Goal: Task Accomplishment & Management: Use online tool/utility

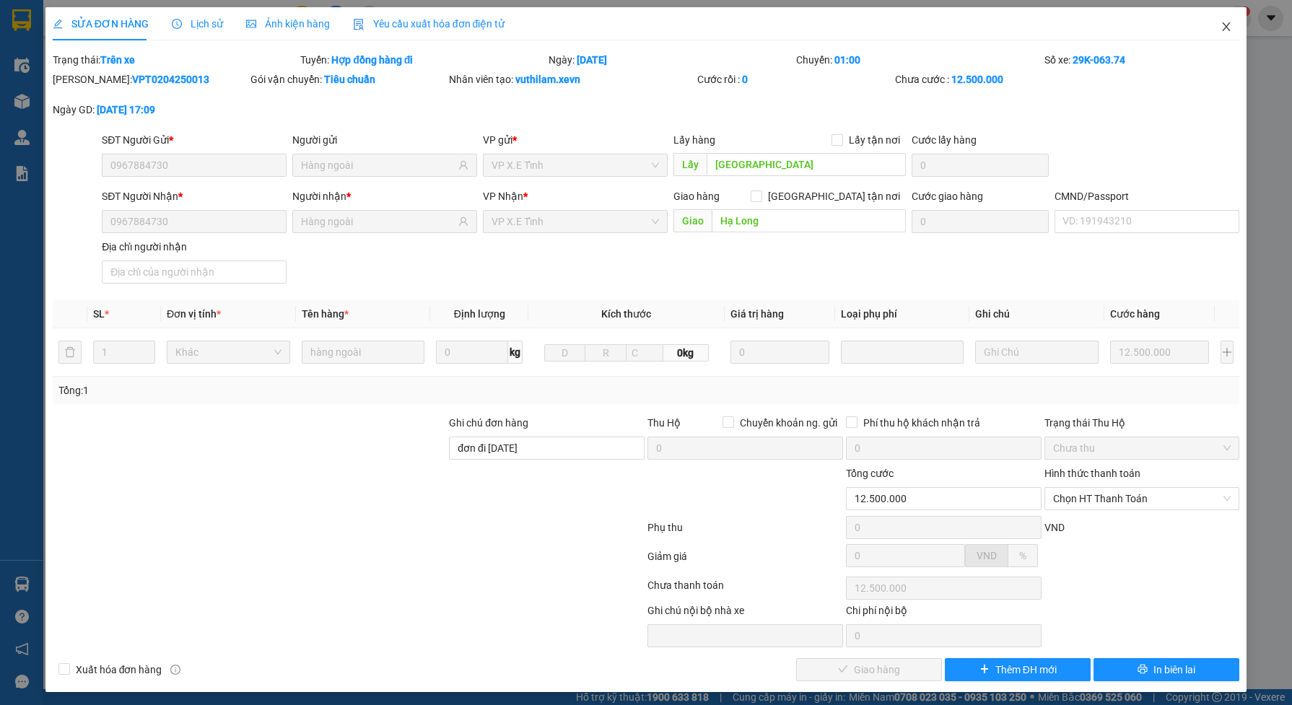
click at [1221, 30] on icon "close" at bounding box center [1227, 27] width 12 height 12
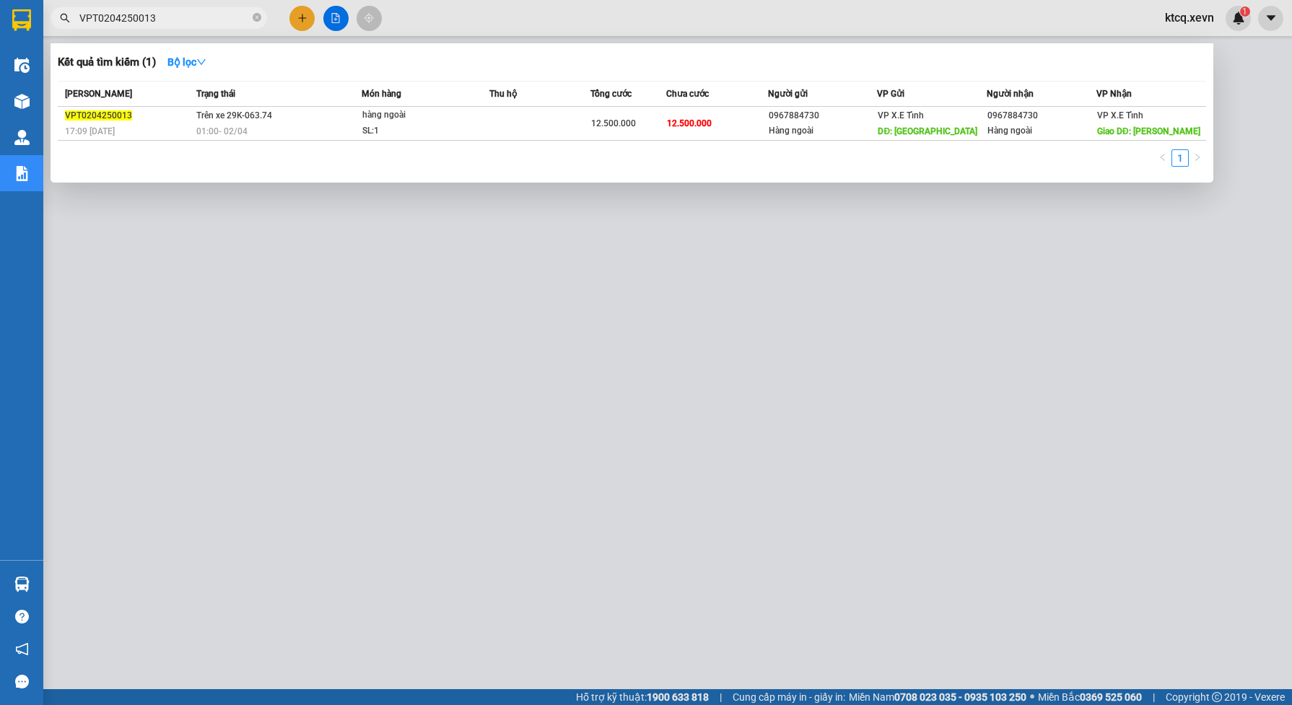
click at [178, 23] on input "VPT0204250013" at bounding box center [164, 18] width 170 height 16
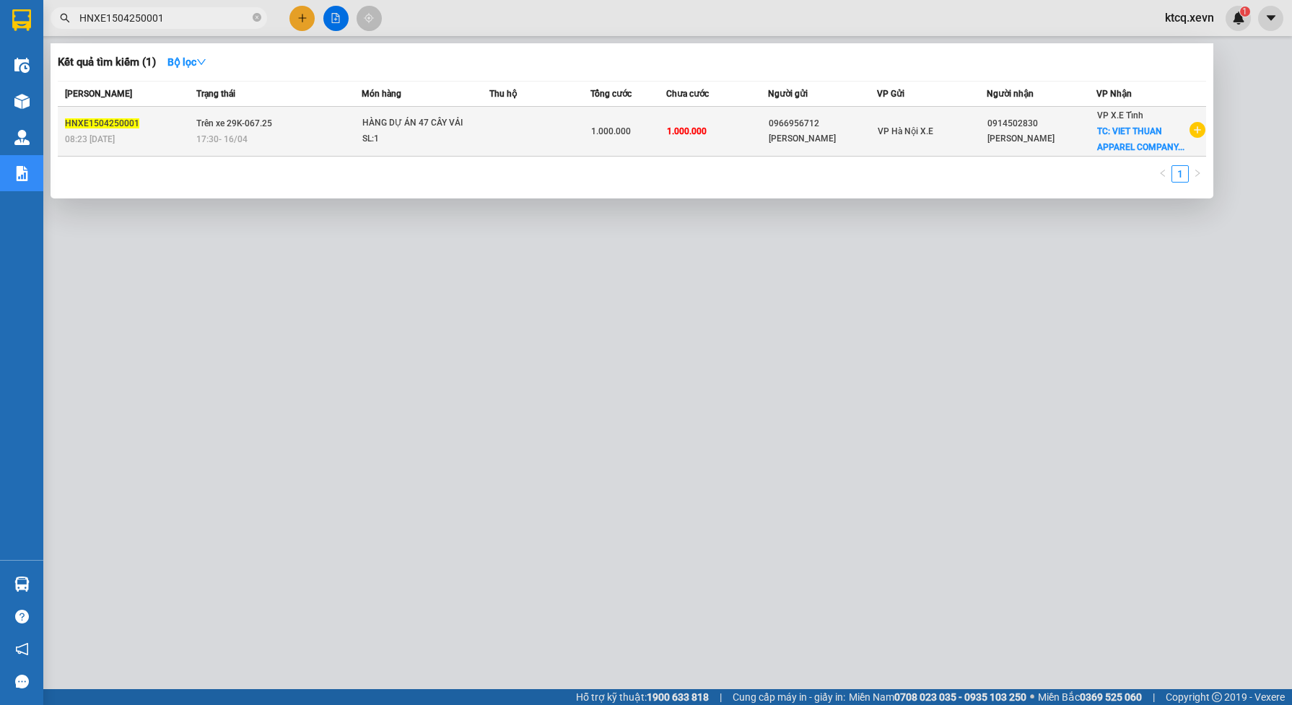
type input "HNXE1504250001"
click at [318, 137] on div "17:30 [DATE]" at bounding box center [278, 139] width 165 height 16
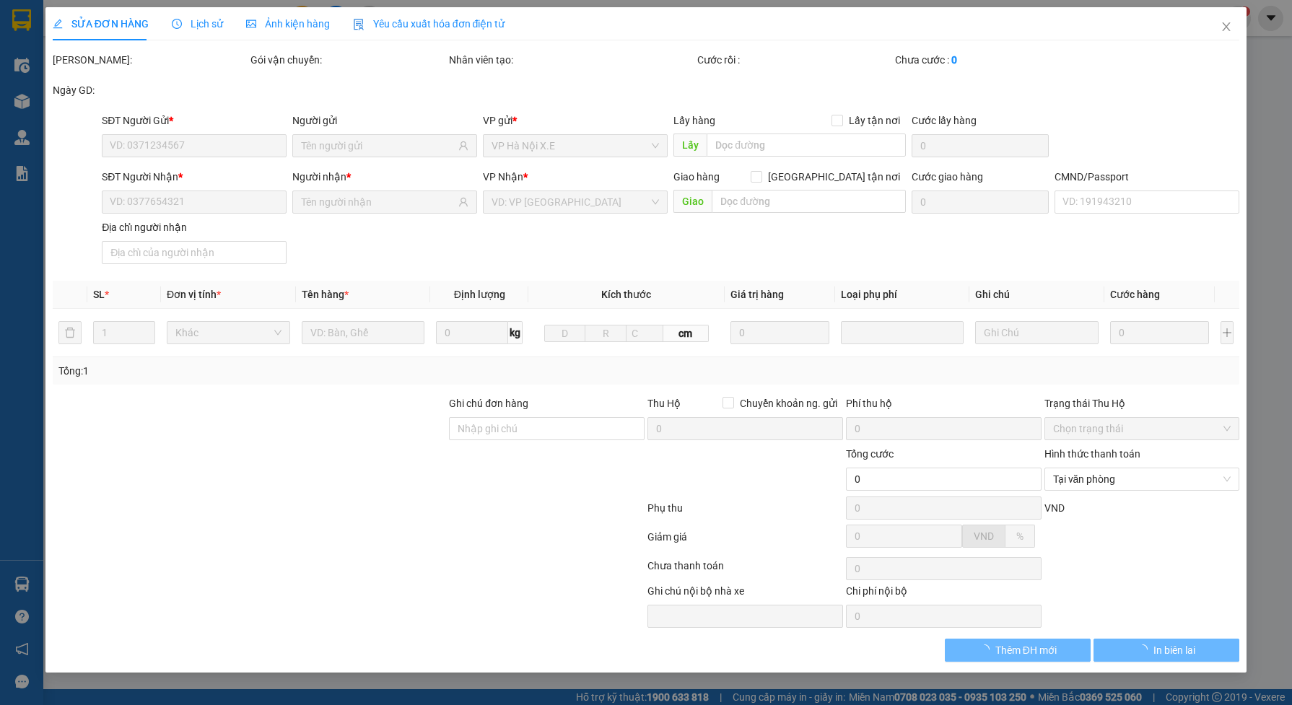
type input "0966956712"
type input "[PERSON_NAME]"
type input "0914502830"
type input "[PERSON_NAME]"
checkbox input "true"
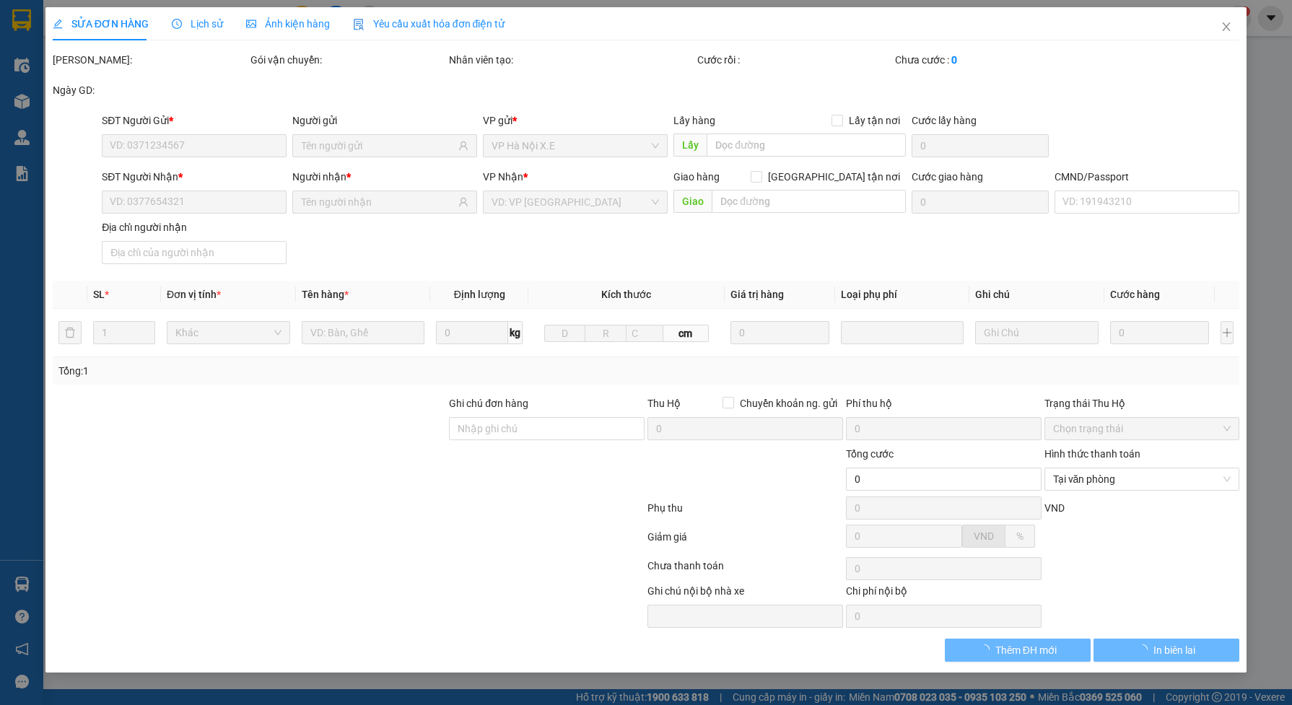
type input "VIET THUAN APPAREL COMPANY MỸ XÁ NAM ĐỊNH"
type input "1.000.000"
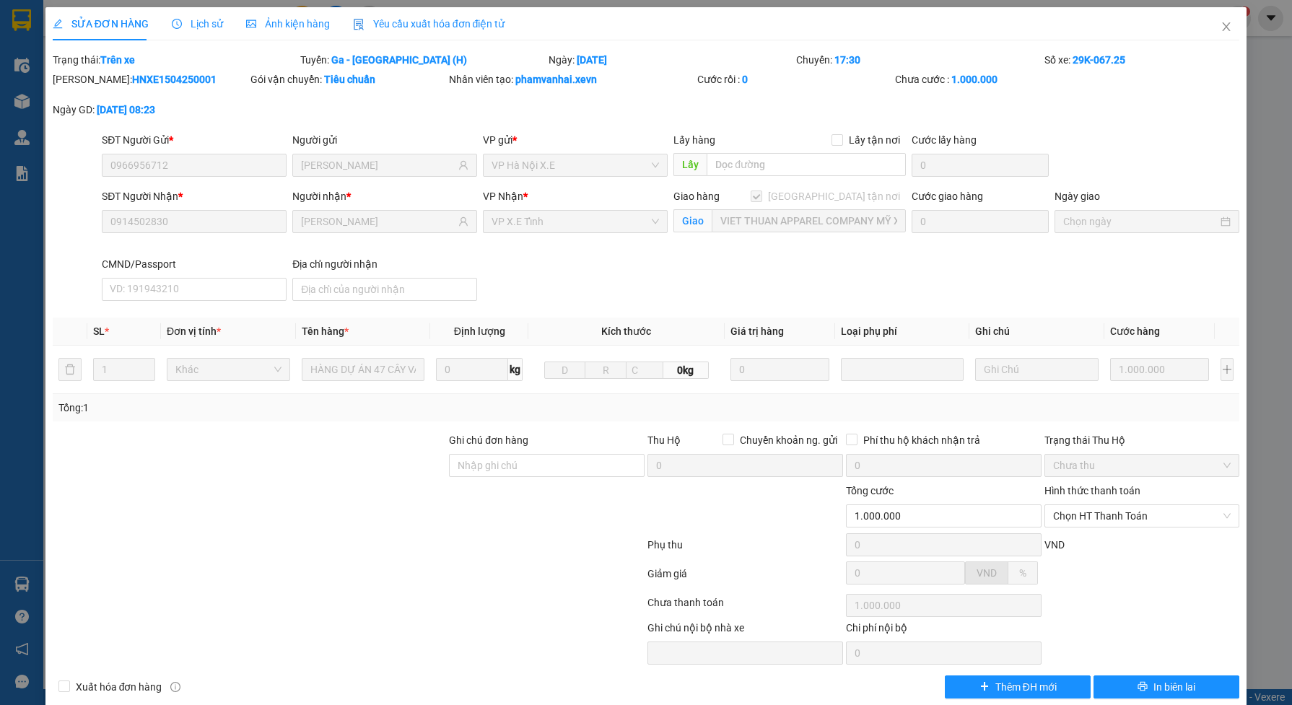
click at [204, 23] on span "Lịch sử" at bounding box center [197, 24] width 51 height 12
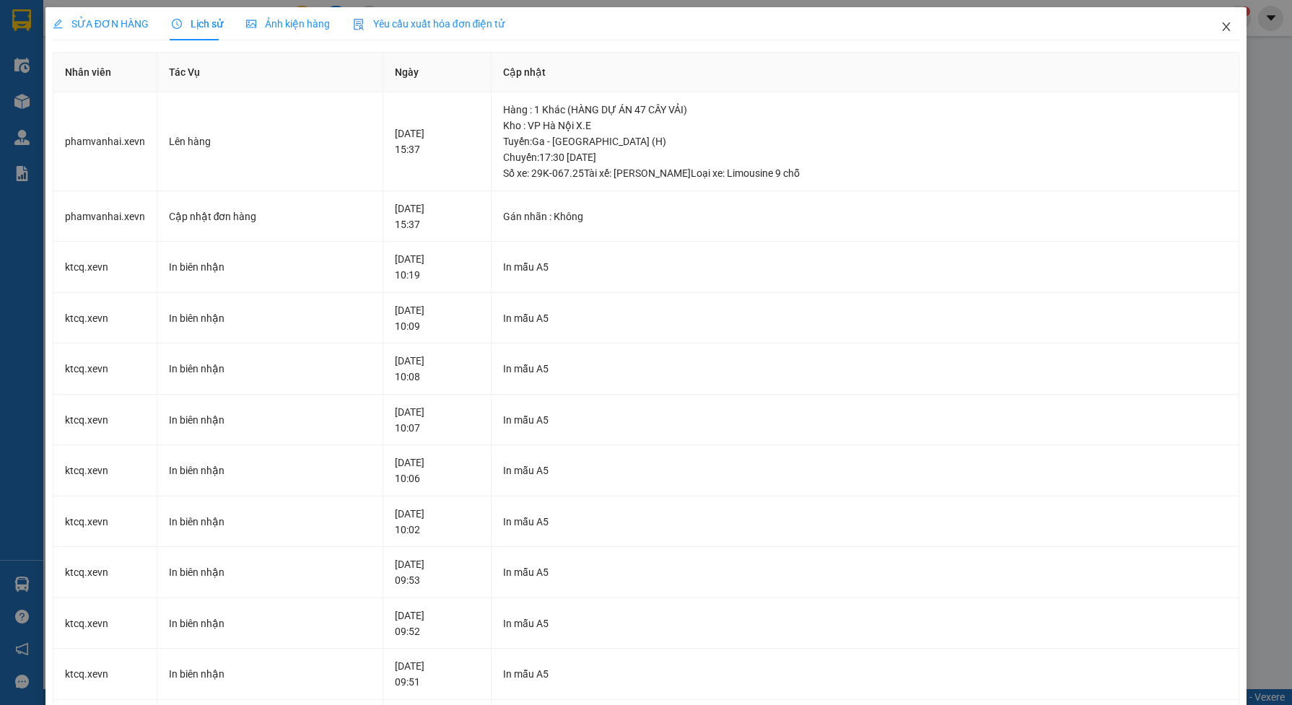
click at [1221, 27] on icon "close" at bounding box center [1227, 27] width 12 height 12
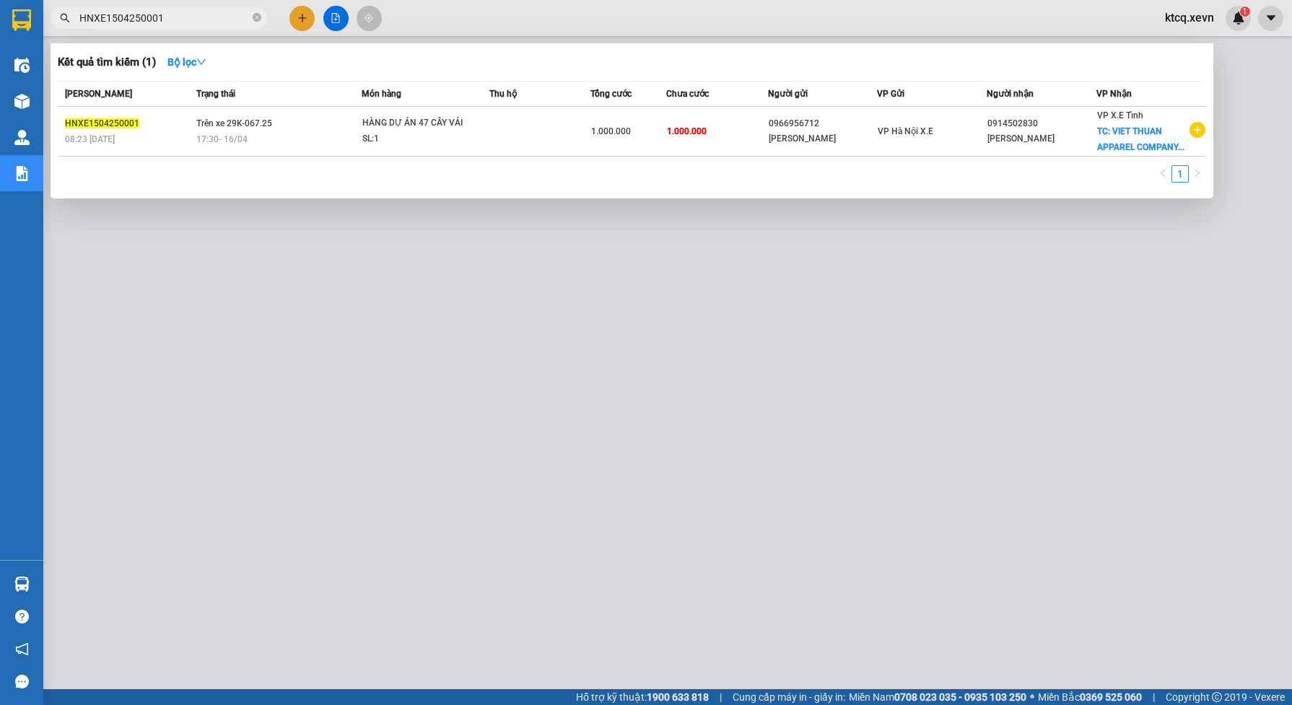
click at [170, 17] on input "HNXE1504250001" at bounding box center [164, 18] width 170 height 16
click at [986, 276] on div at bounding box center [646, 352] width 1292 height 705
